Goal: Information Seeking & Learning: Learn about a topic

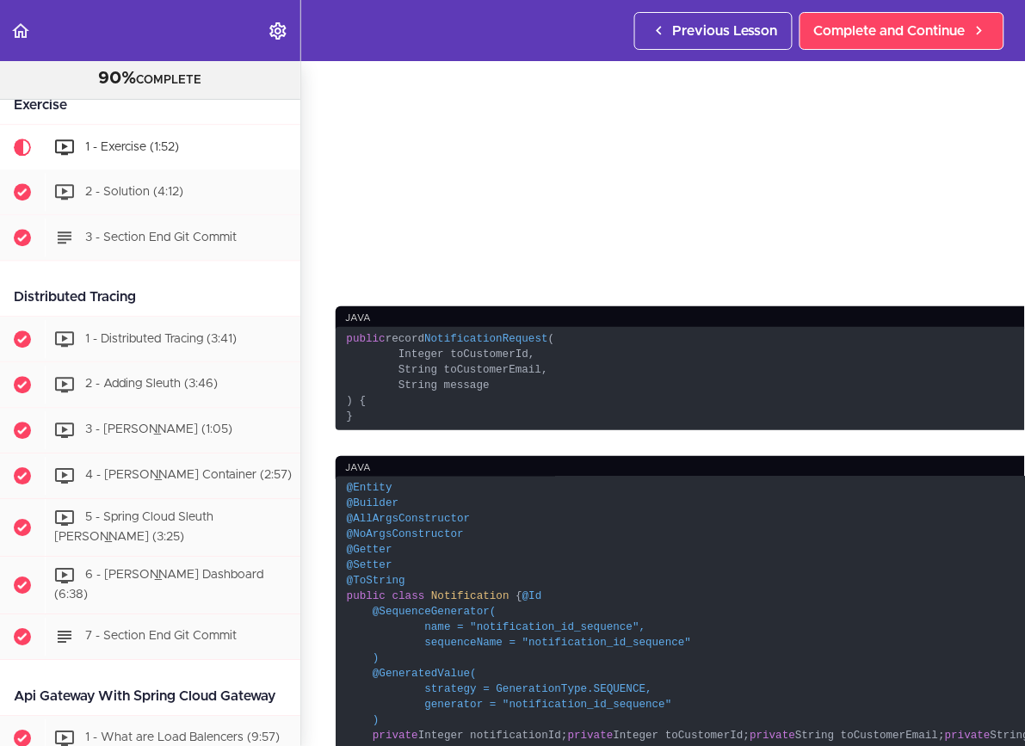
scroll to position [399, 0]
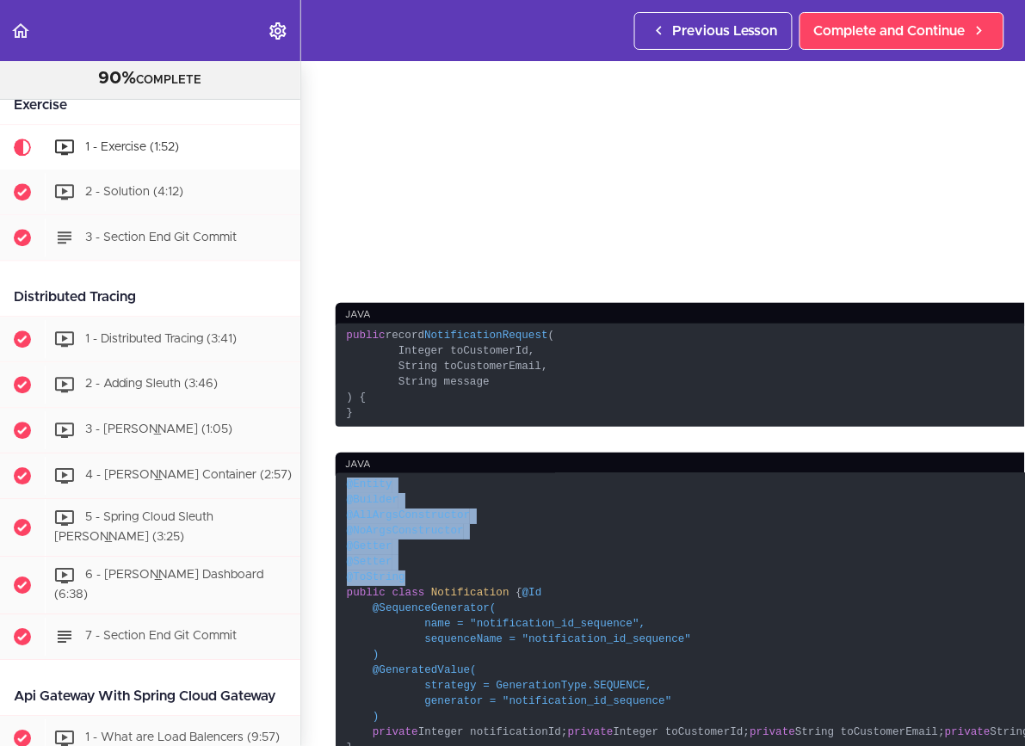
drag, startPoint x: 349, startPoint y: 314, endPoint x: 496, endPoint y: 409, distance: 175.0
click at [496, 473] on code "@Entity @Builder @AllArgsConstructor @NoArgsConstructor @Getter @Setter @ToStri…" at bounding box center [814, 617] width 956 height 289
copy code "@Entity @Builder @AllArgsConstructor @NoArgsConstructor @Getter @Setter @ToStri…"
drag, startPoint x: 371, startPoint y: 447, endPoint x: 708, endPoint y: 658, distance: 398.3
click at [708, 658] on code "@Entity @Builder @AllArgsConstructor @NoArgsConstructor @Getter @Setter @ToStri…" at bounding box center [814, 617] width 956 height 289
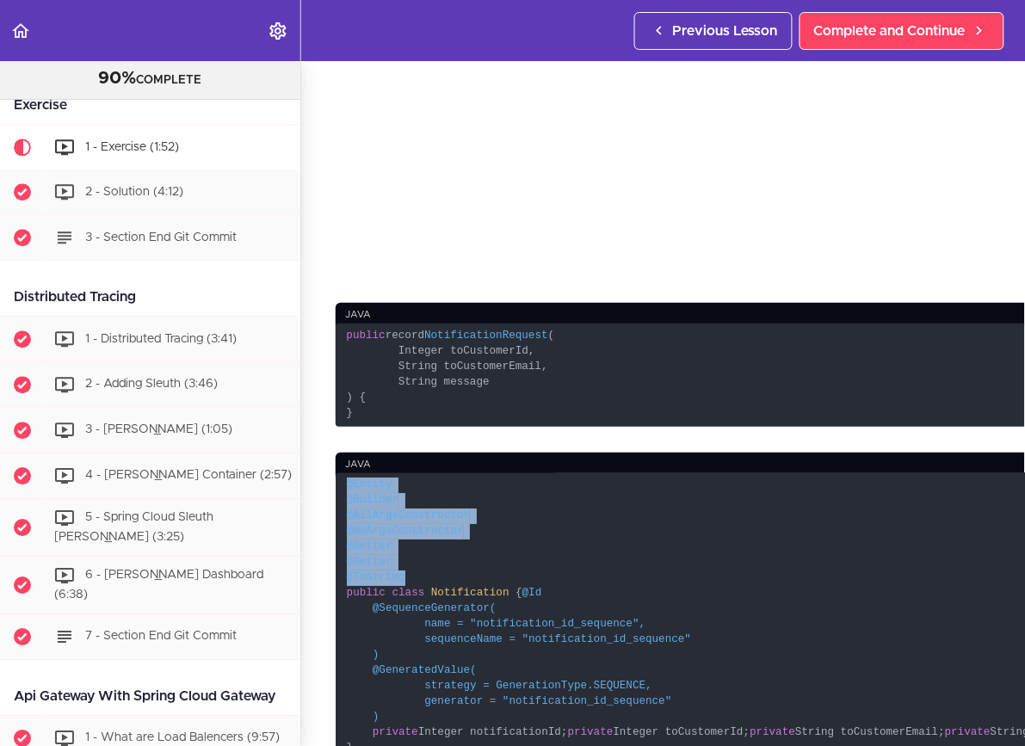
copy code "@Id @SequenceGenerator( name = "notification_id_sequence", sequenceName = "noti…"
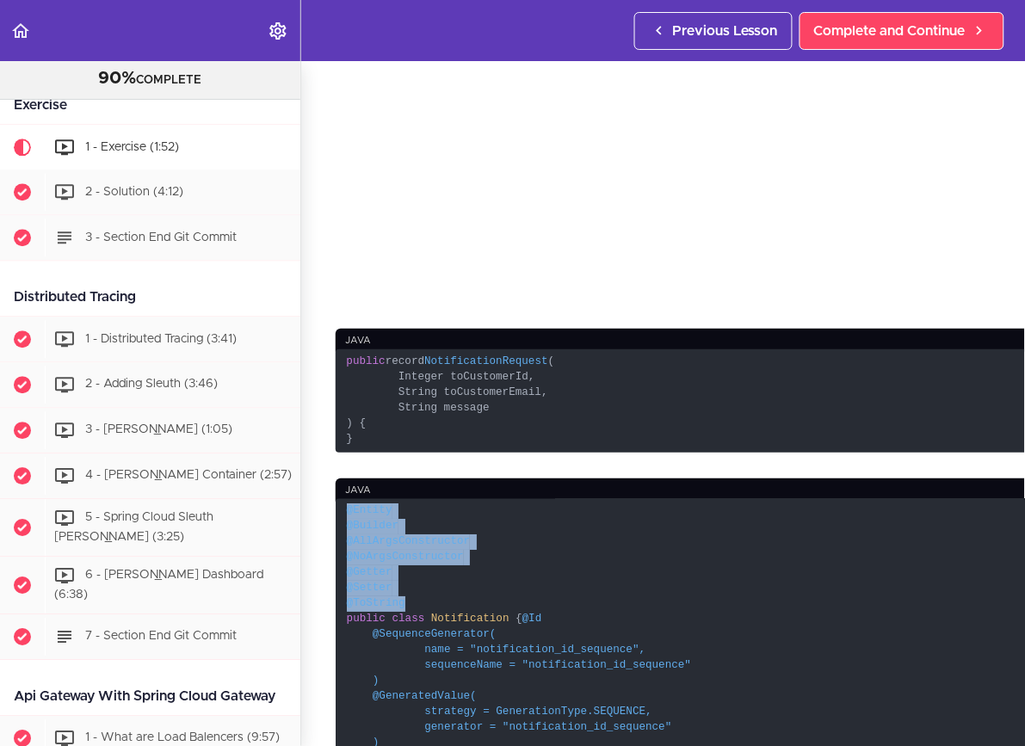
scroll to position [375, 0]
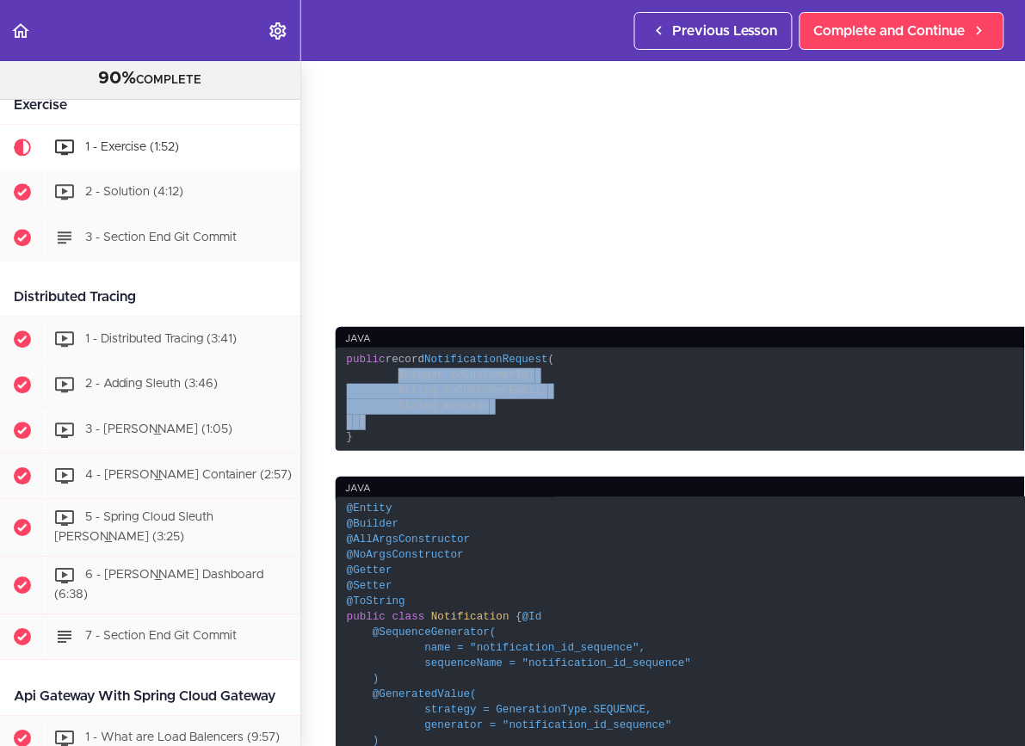
drag, startPoint x: 399, startPoint y: 207, endPoint x: 565, endPoint y: 249, distance: 172.0
click at [565, 348] on code "public record NotificationRequest ( Integer toCustomerId, String toCustomerEmai…" at bounding box center [814, 400] width 956 height 104
click at [510, 348] on code "public record NotificationRequest ( Integer toCustomerId, String toCustomerEmai…" at bounding box center [814, 400] width 956 height 104
copy span "Integer toCustomerId, String toCustomerEmail, String message"
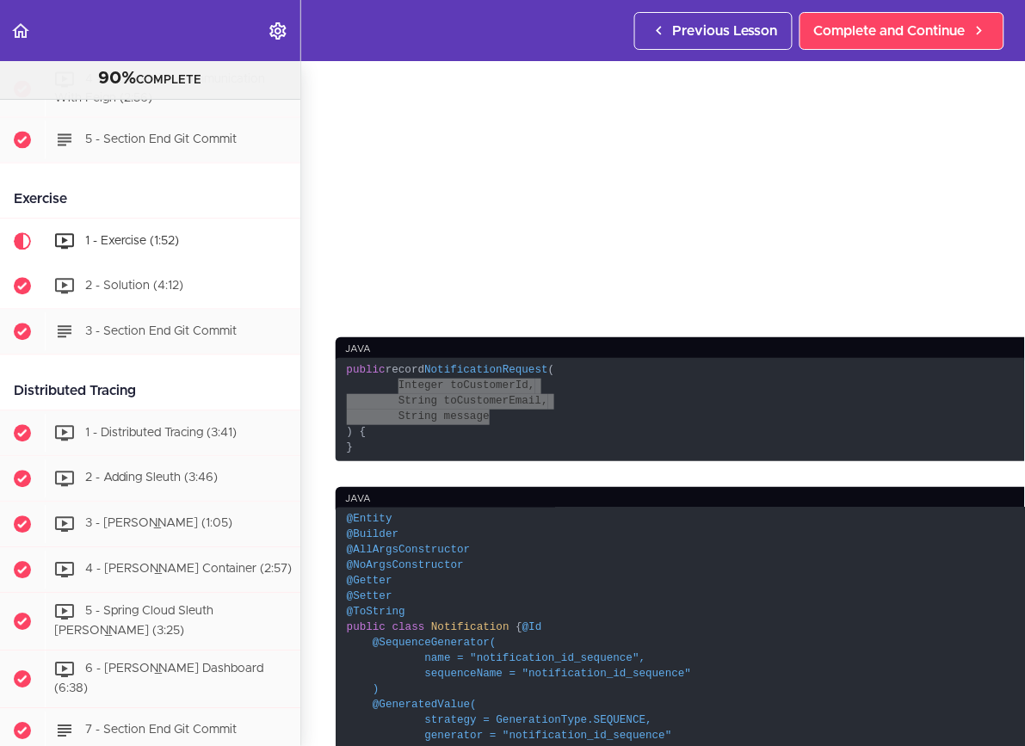
scroll to position [2049, 0]
click at [171, 284] on span "2 - Solution (4:12)" at bounding box center [134, 286] width 98 height 12
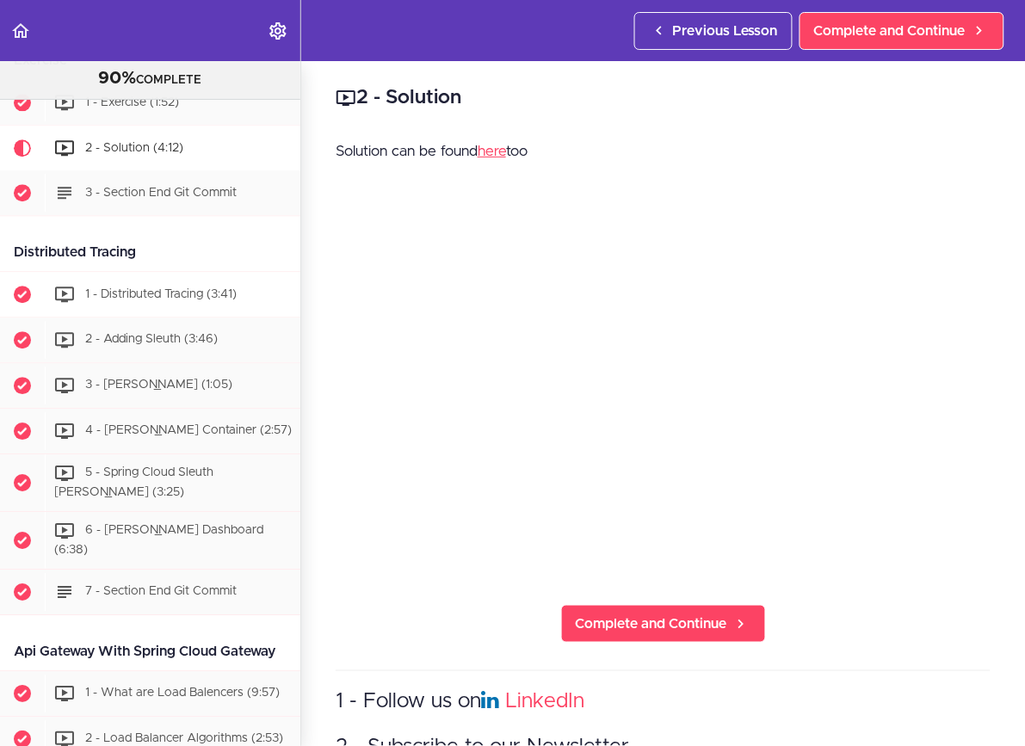
click at [173, 301] on div "1 - Distributed Tracing (3:41)" at bounding box center [173, 294] width 256 height 38
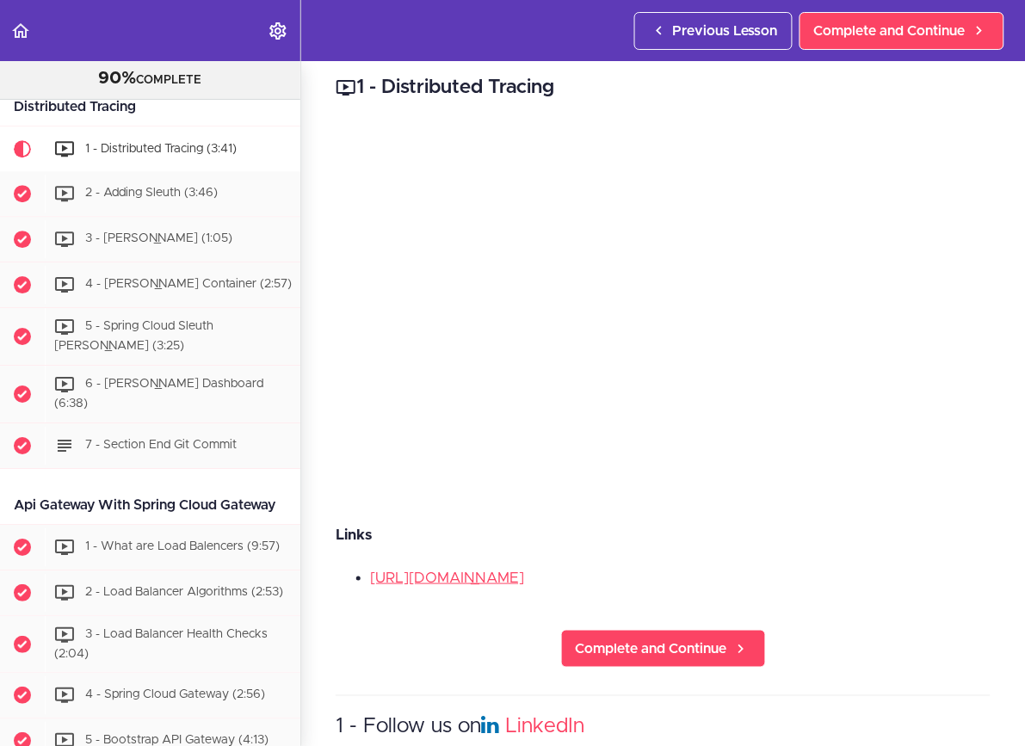
scroll to position [6, 0]
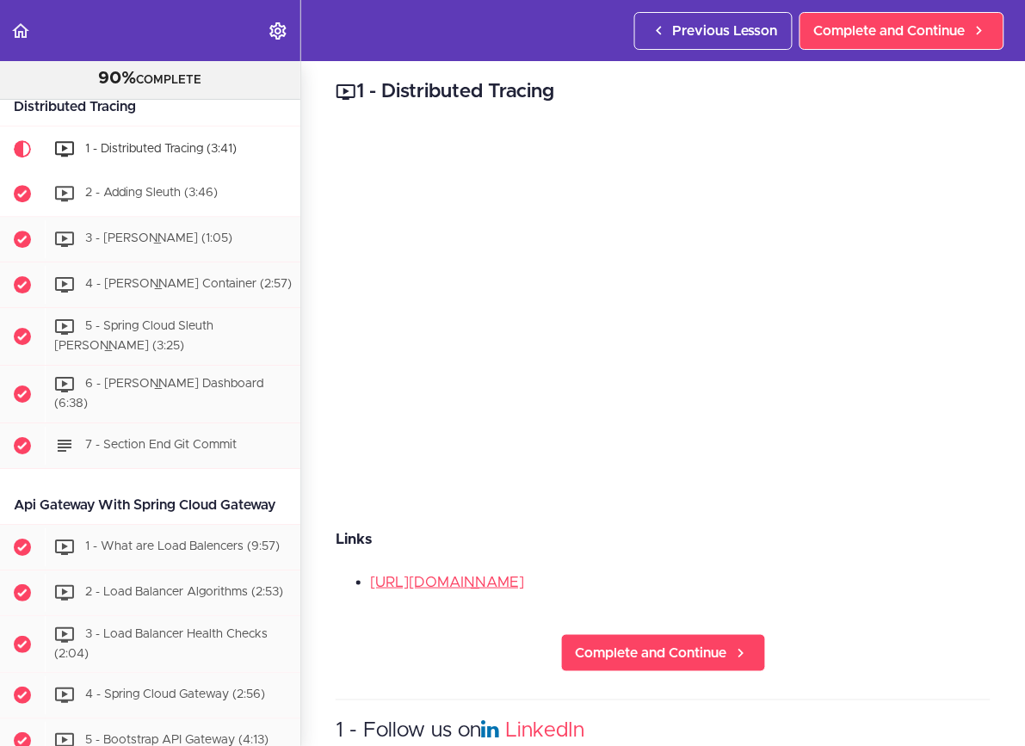
click at [144, 195] on span "2 - Adding Sleuth (3:46)" at bounding box center [151, 194] width 133 height 12
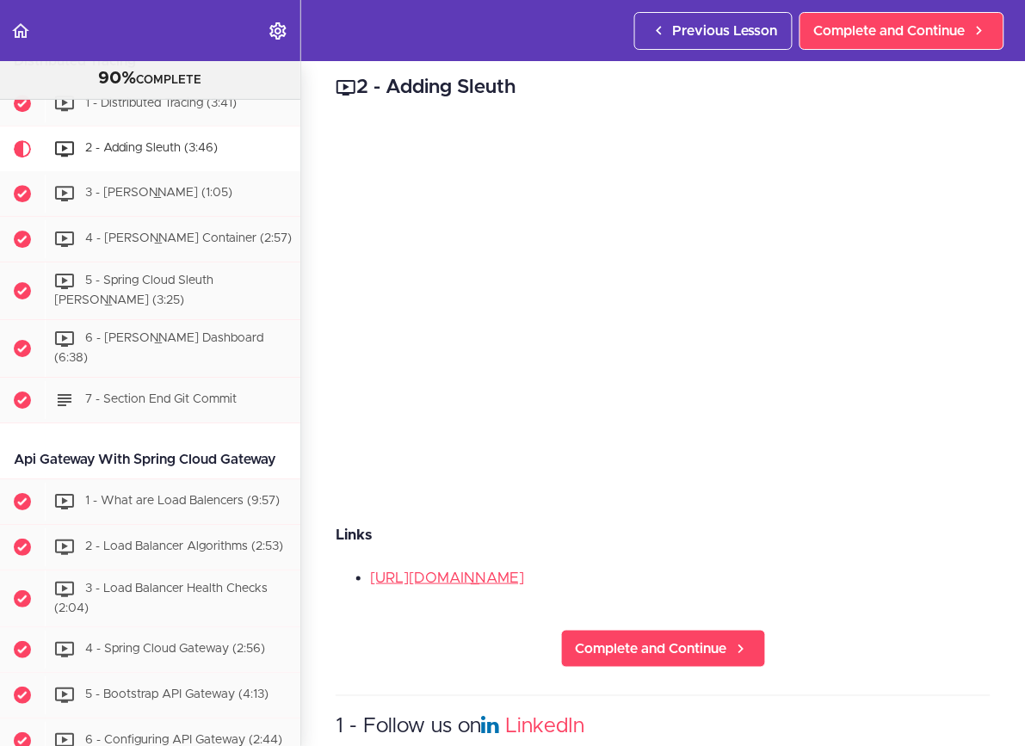
scroll to position [10, 0]
click at [632, 102] on div "2 - Adding Sleuth Links [URL][DOMAIN_NAME] Complete and Continue 1 - Follow us …" at bounding box center [663, 393] width 724 height 685
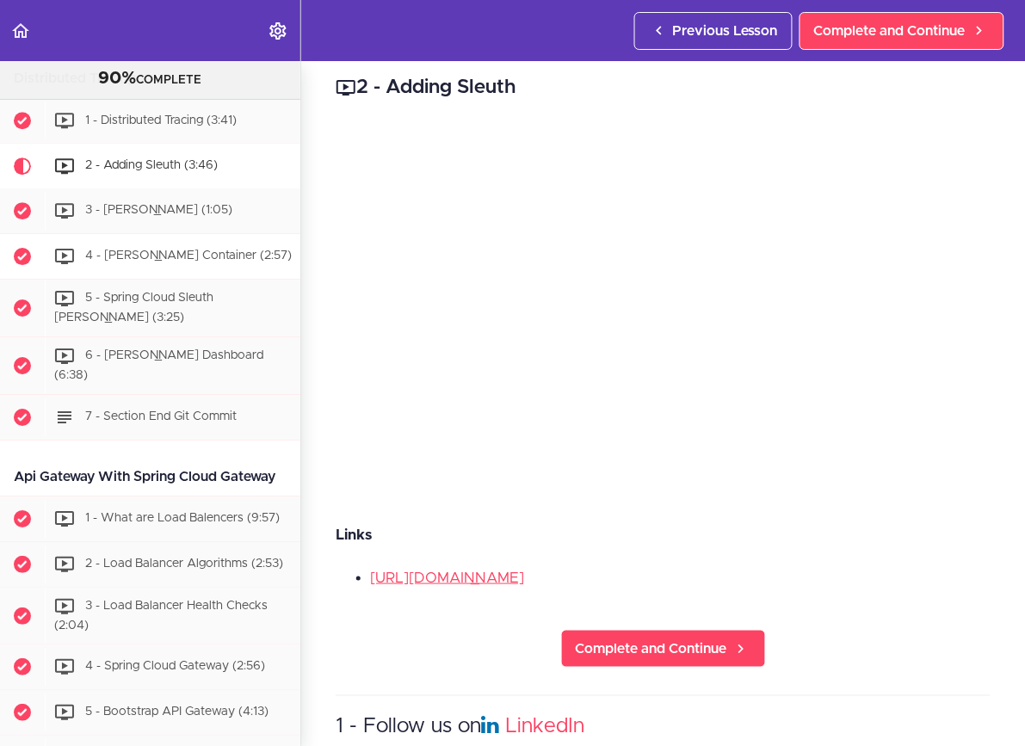
scroll to position [2348, 0]
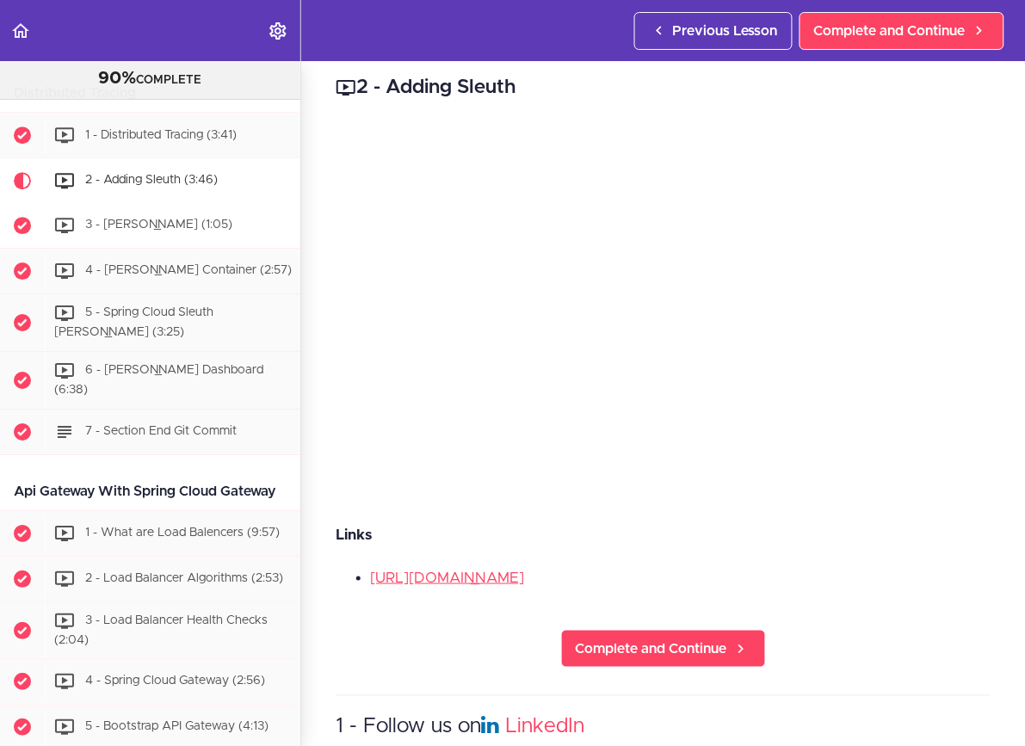
click at [150, 231] on span "3 - [PERSON_NAME] (1:05)" at bounding box center [158, 225] width 147 height 12
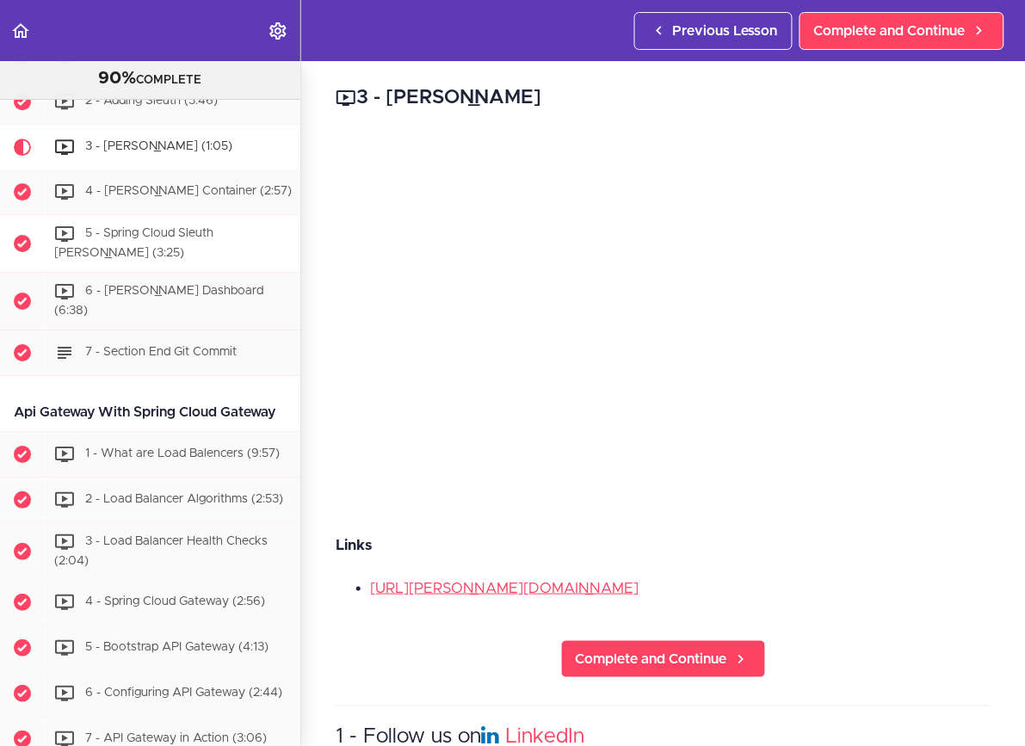
click at [170, 238] on span "5 - Spring Cloud Sleuth [PERSON_NAME] (3:25)" at bounding box center [133, 244] width 159 height 32
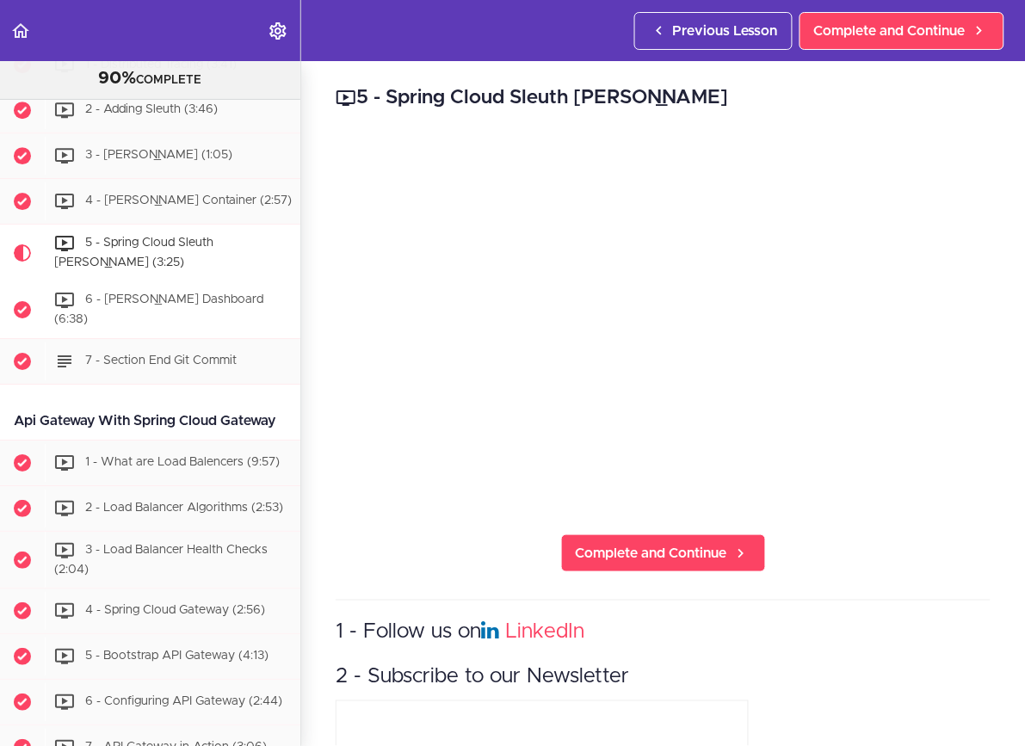
scroll to position [2417, 0]
click at [158, 207] on span "4 - [PERSON_NAME] Container (2:57)" at bounding box center [188, 203] width 207 height 12
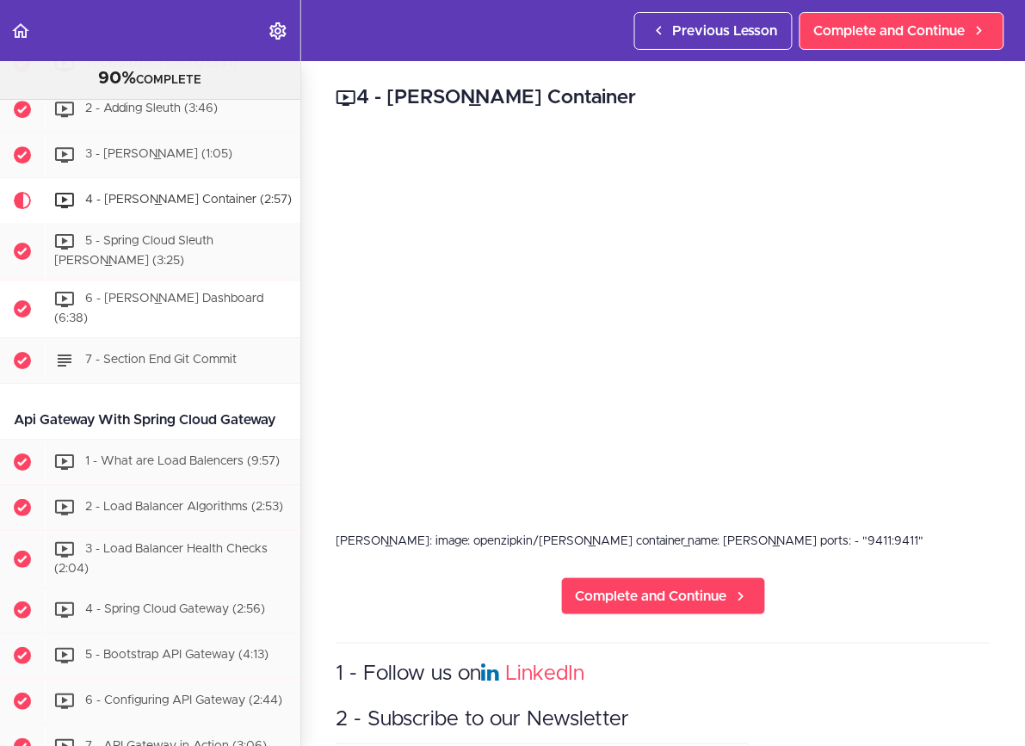
scroll to position [2420, 0]
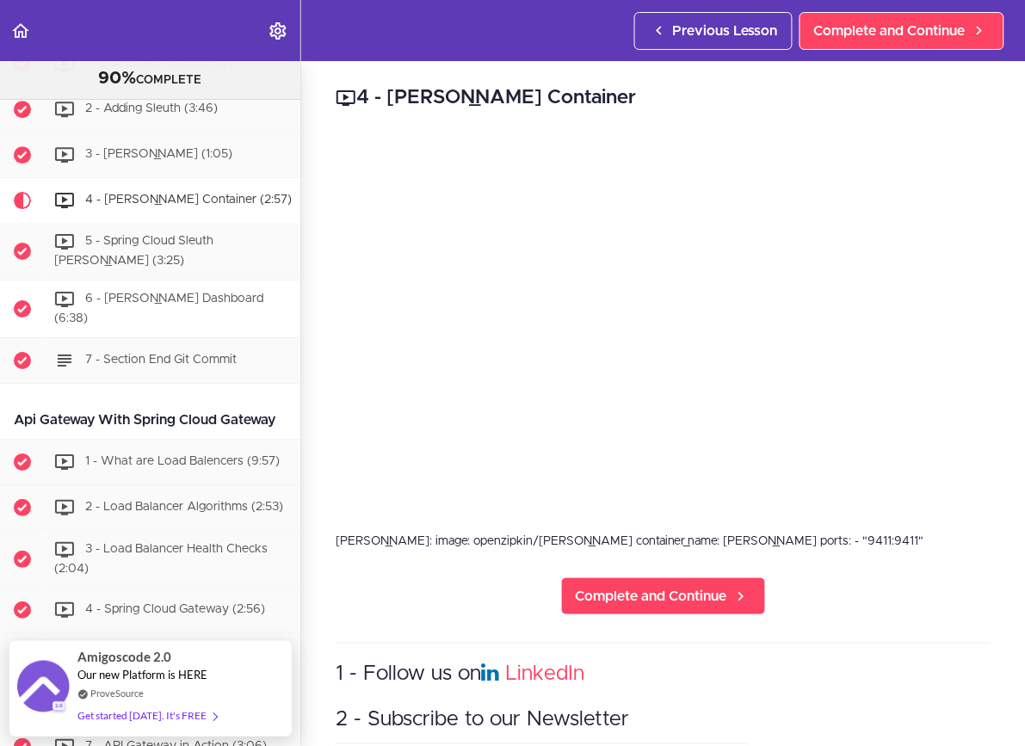
click at [128, 293] on span "6 - [PERSON_NAME] Dashboard (6:38)" at bounding box center [158, 309] width 209 height 32
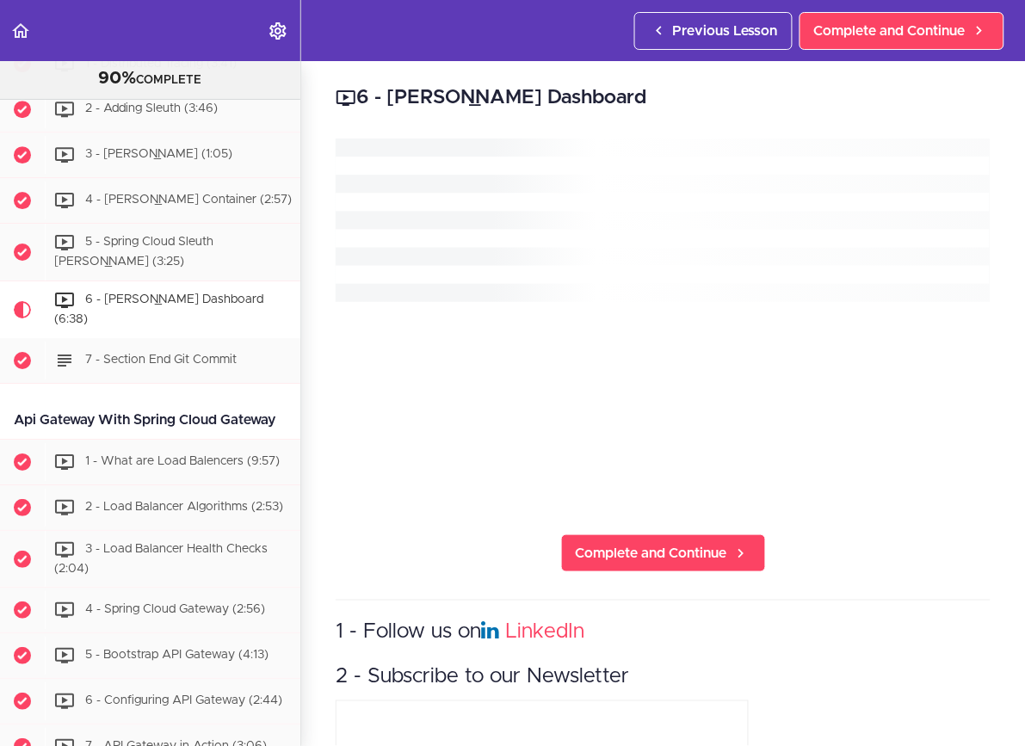
scroll to position [2563, 0]
